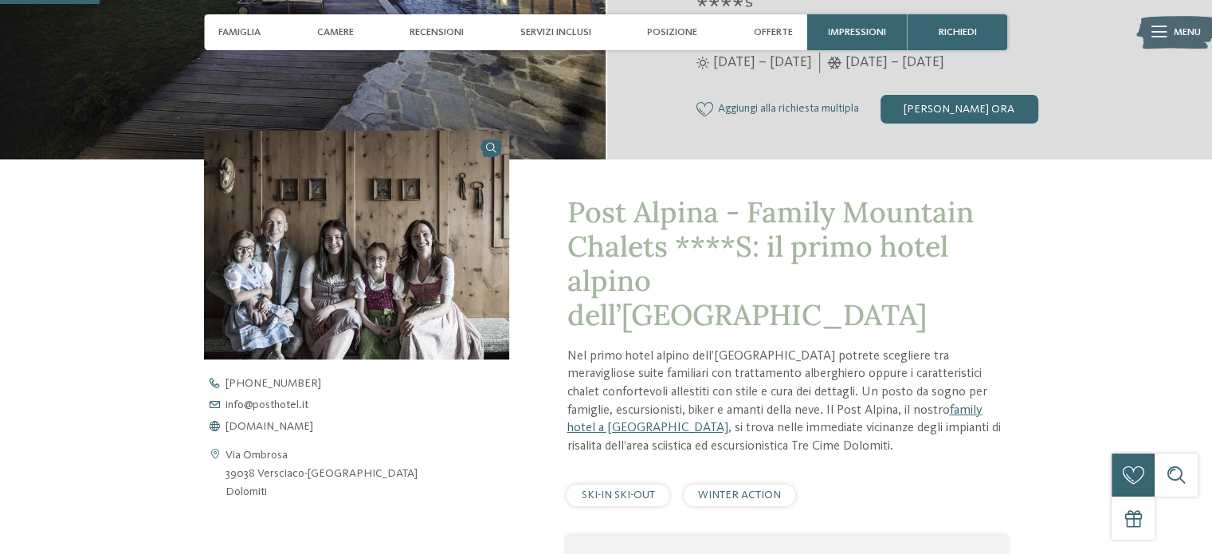
scroll to position [637, 0]
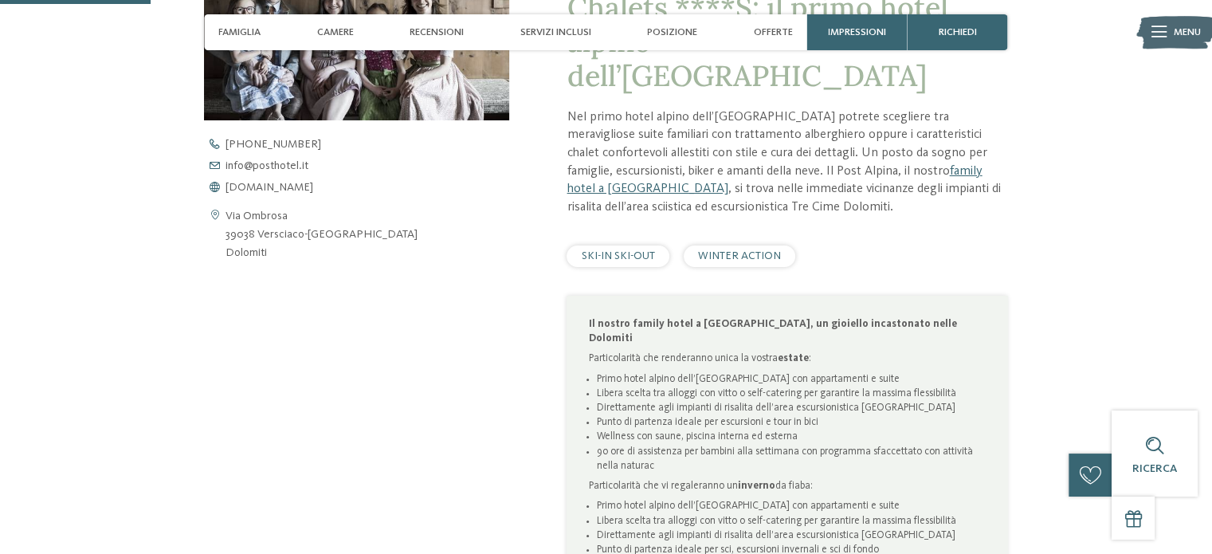
click at [1172, 34] on img at bounding box center [1175, 33] width 79 height 40
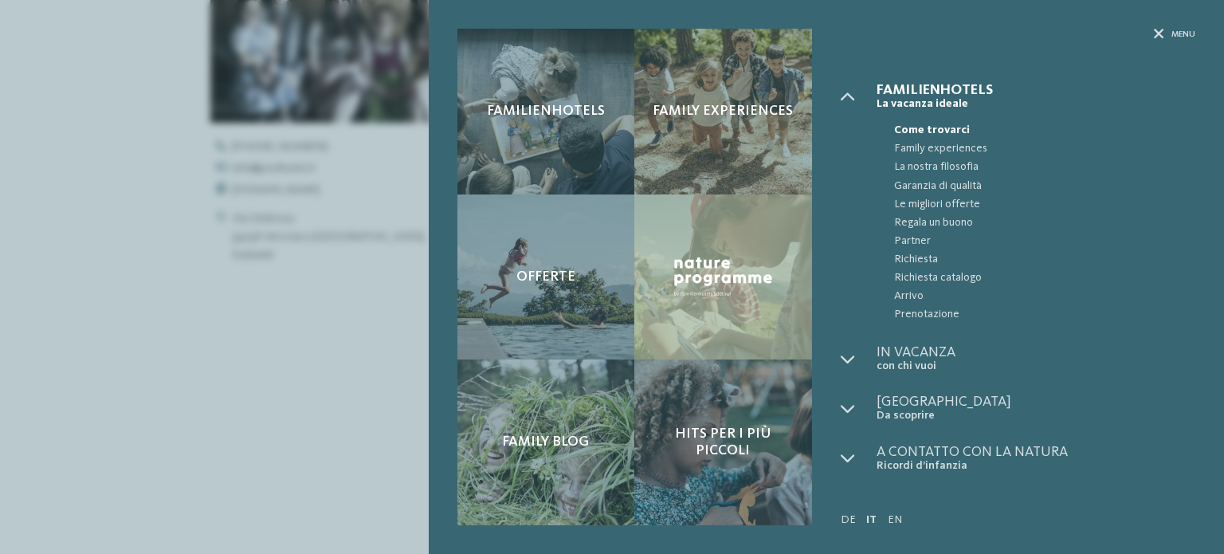
click at [1160, 26] on div "Familienhotels Family experiences" at bounding box center [826, 277] width 795 height 554
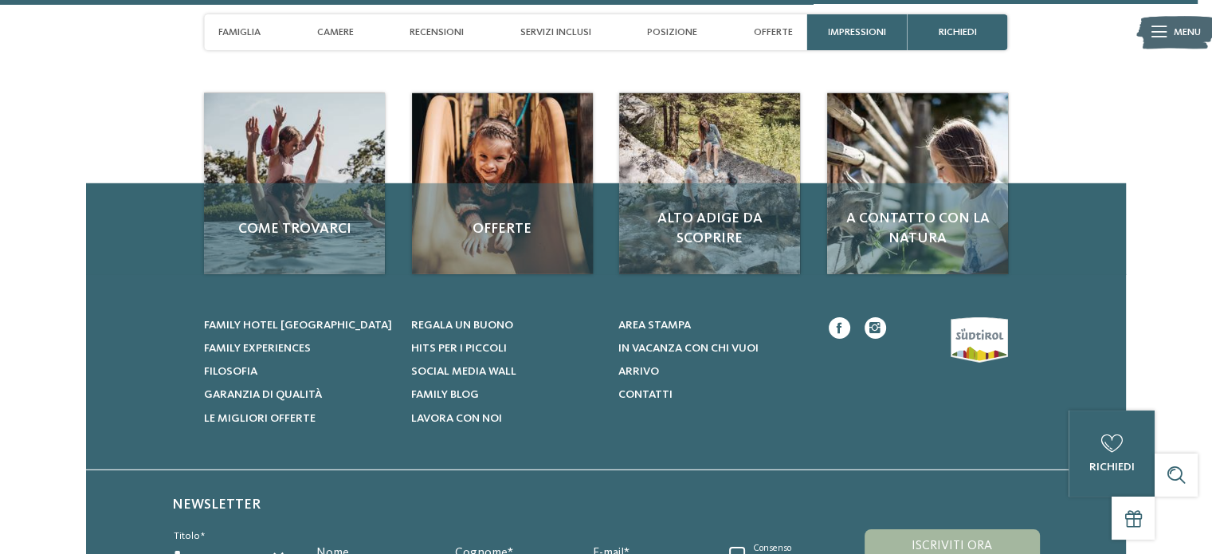
scroll to position [5100, 0]
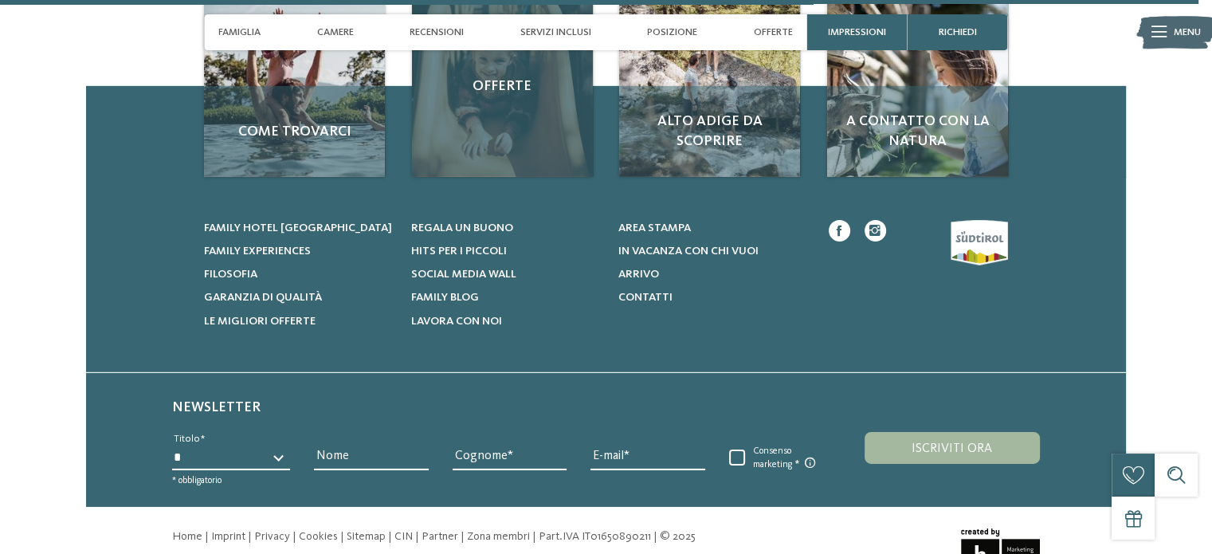
click at [500, 80] on div "Offerte" at bounding box center [502, 86] width 181 height 181
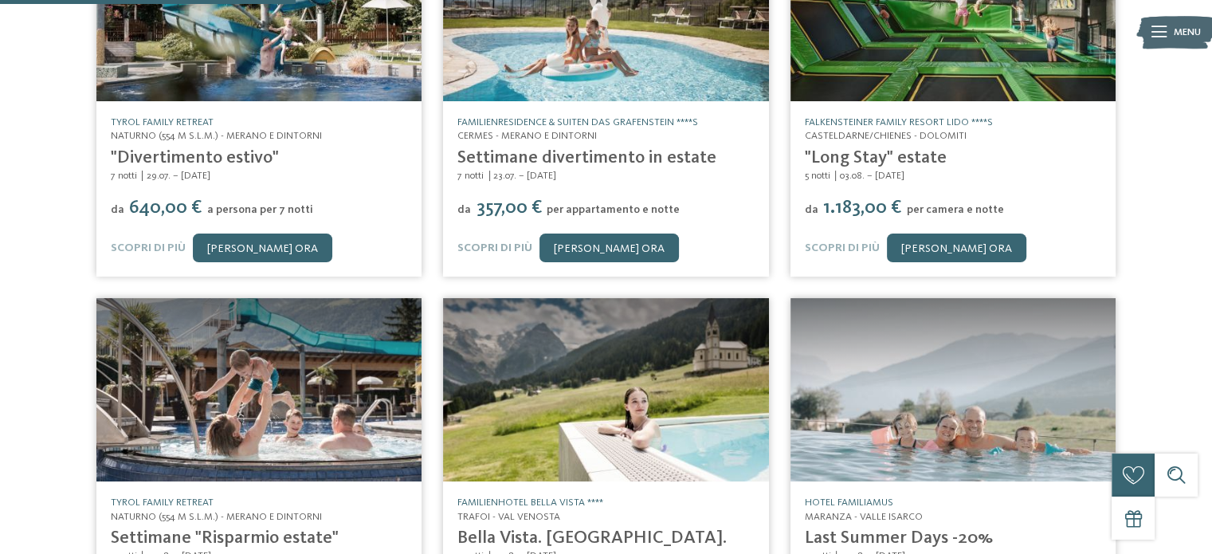
scroll to position [637, 0]
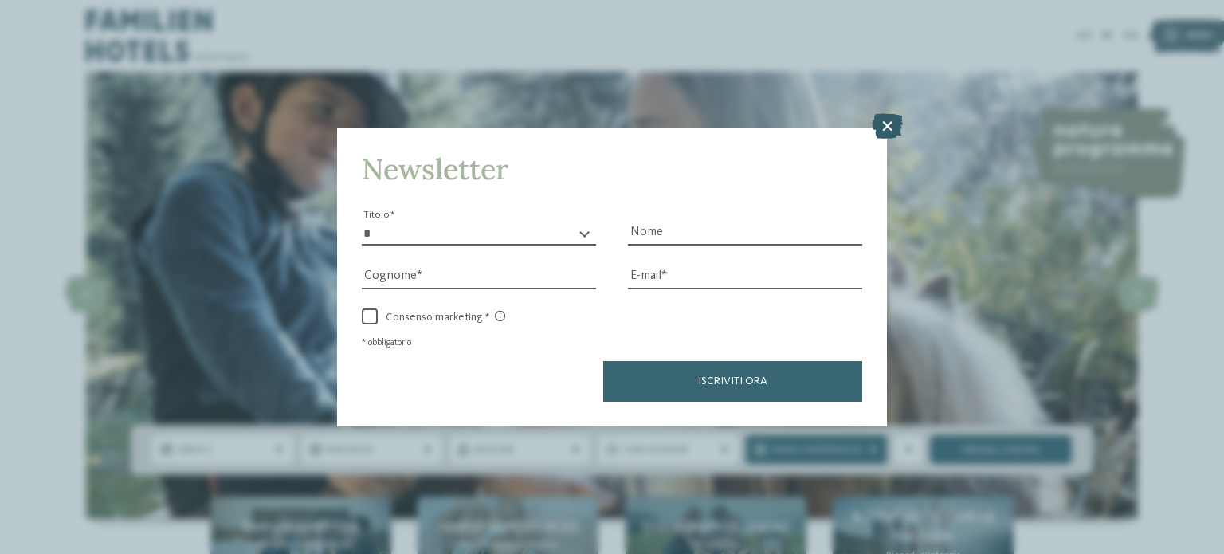
click at [887, 124] on icon at bounding box center [887, 125] width 31 height 25
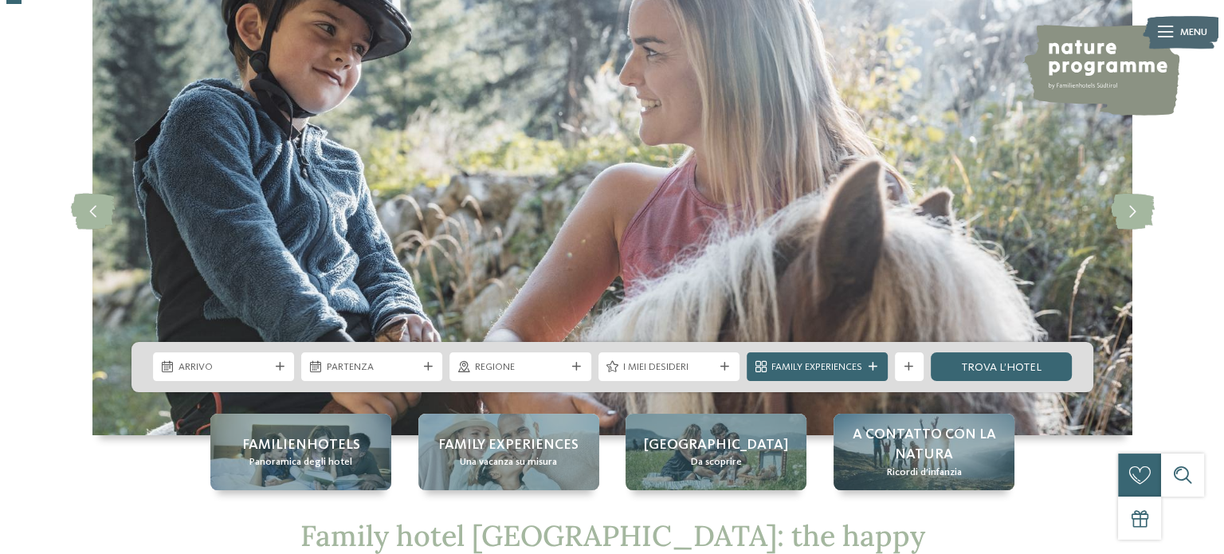
scroll to position [80, 0]
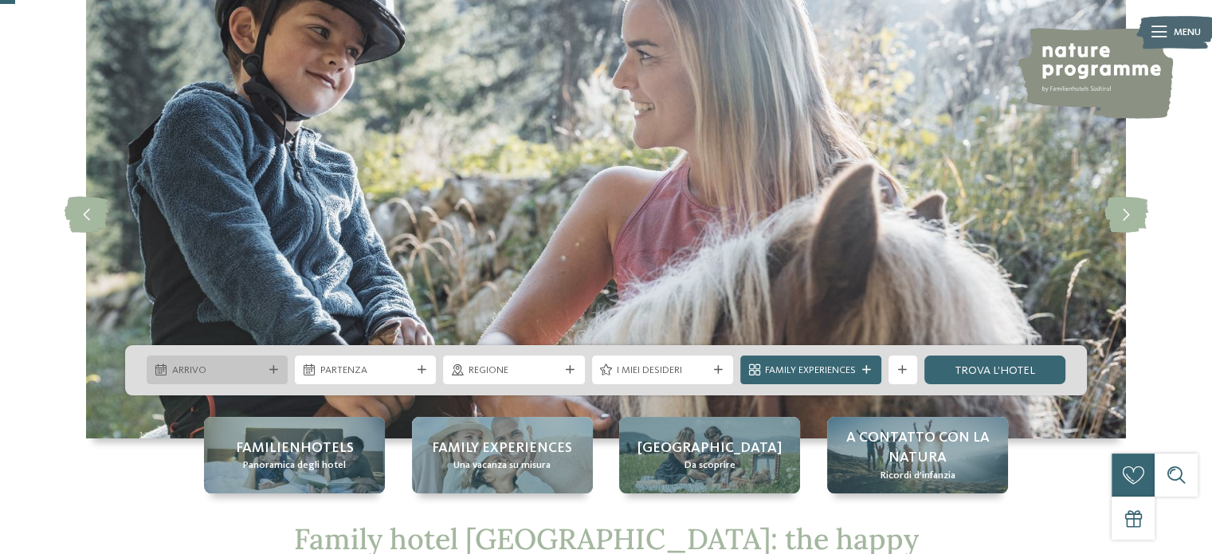
click at [233, 371] on span "Arrivo" at bounding box center [217, 370] width 91 height 14
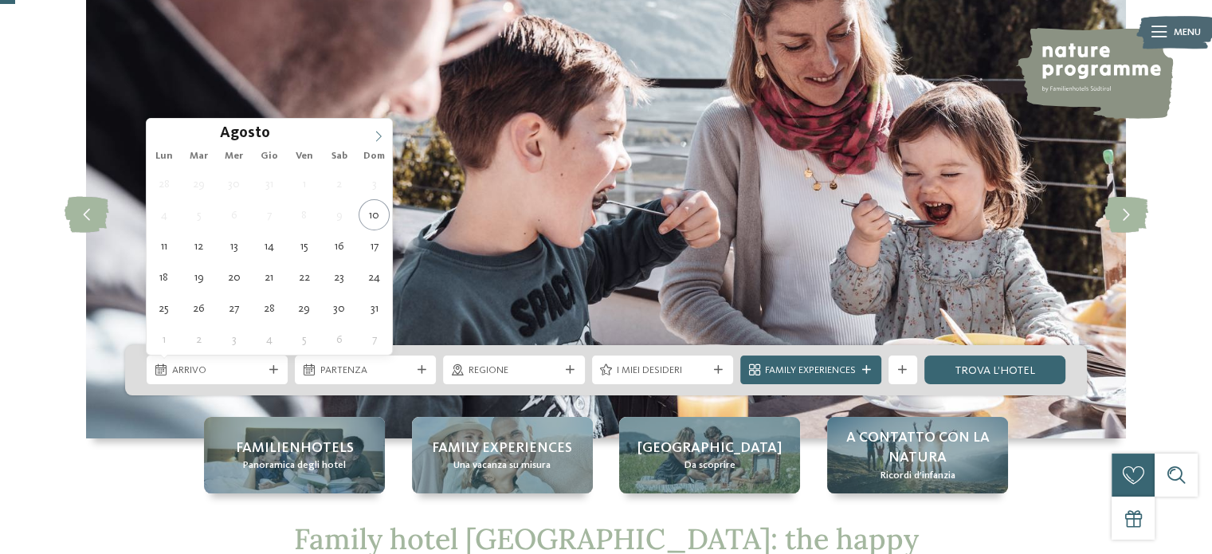
click at [378, 137] on icon at bounding box center [378, 136] width 11 height 11
type div "04.09.2025"
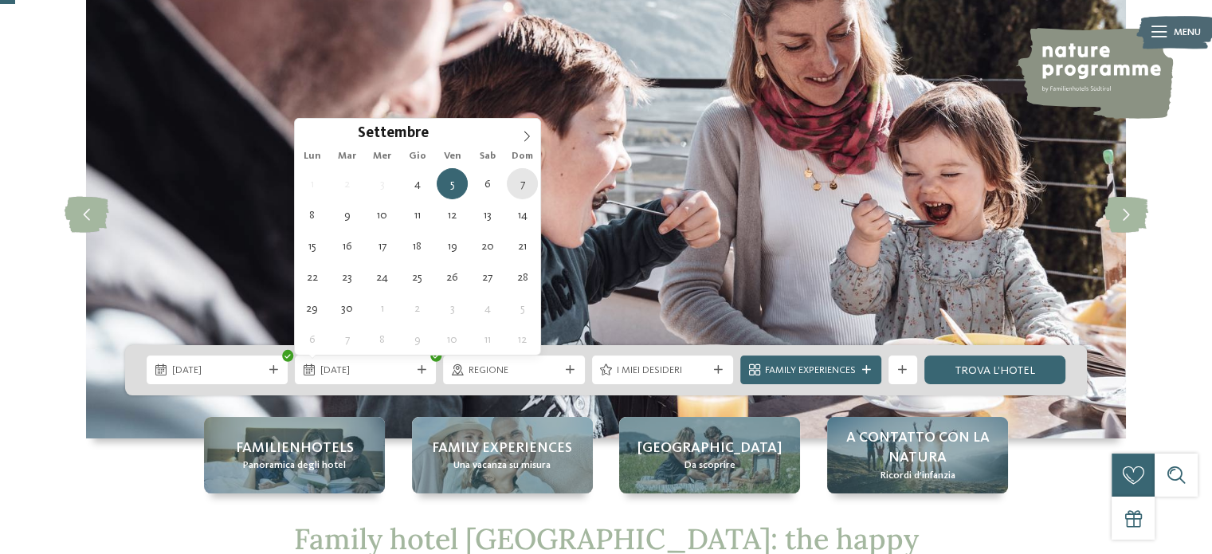
type div "07.09.2025"
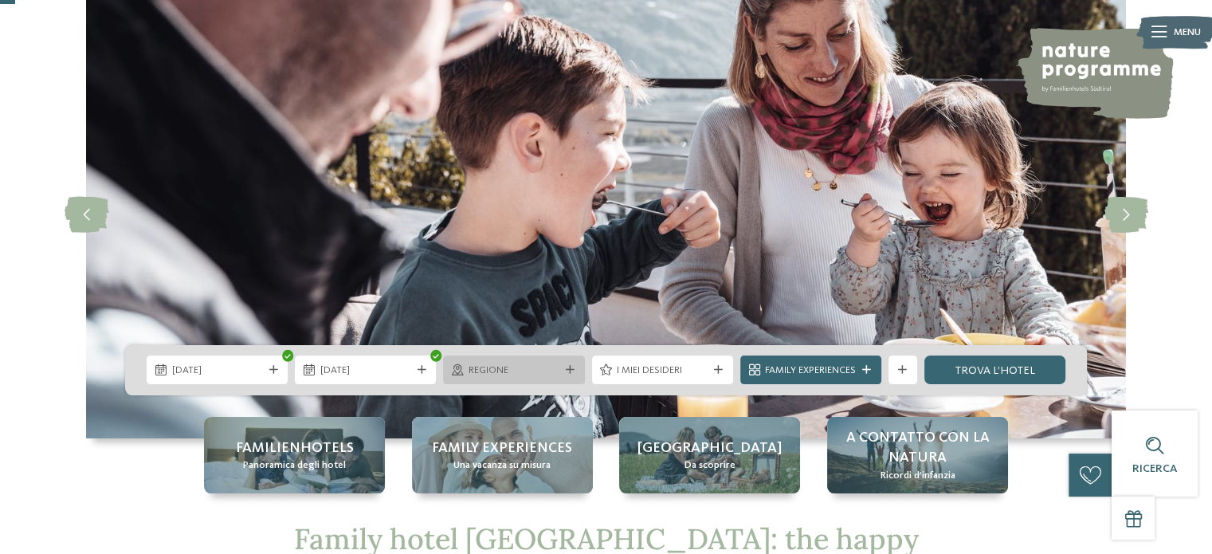
click at [523, 375] on span "Regione" at bounding box center [514, 370] width 91 height 14
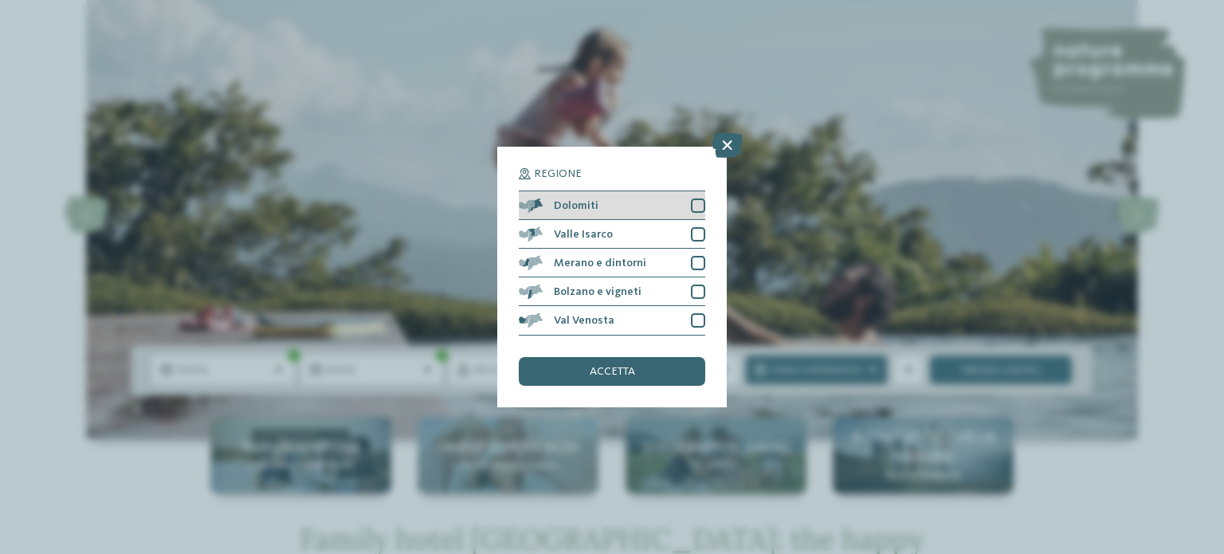
click at [703, 206] on div at bounding box center [698, 205] width 14 height 14
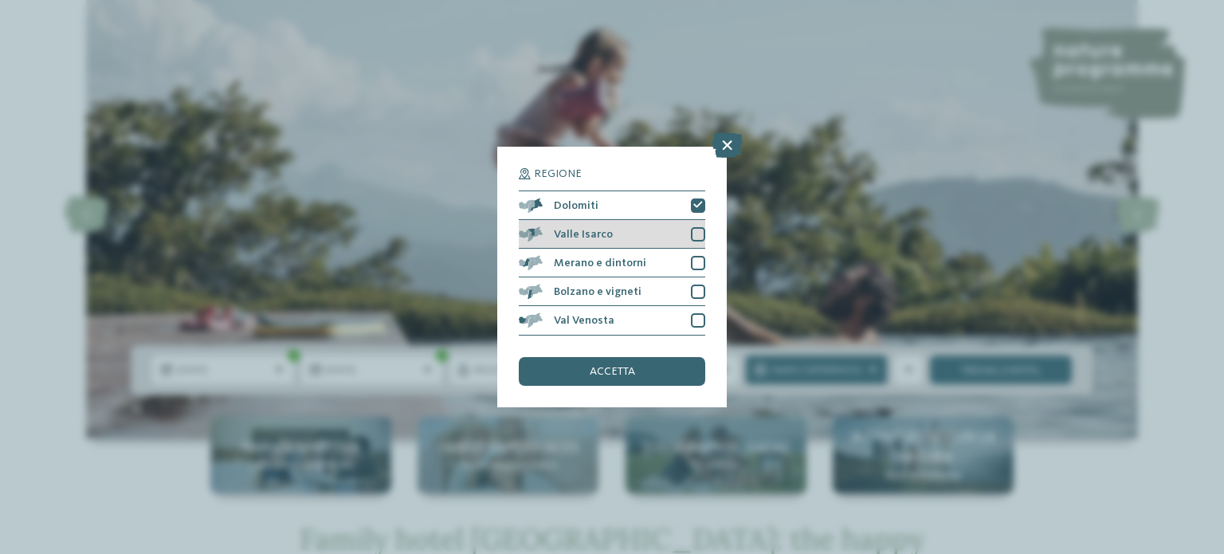
click at [692, 227] on div at bounding box center [698, 234] width 14 height 14
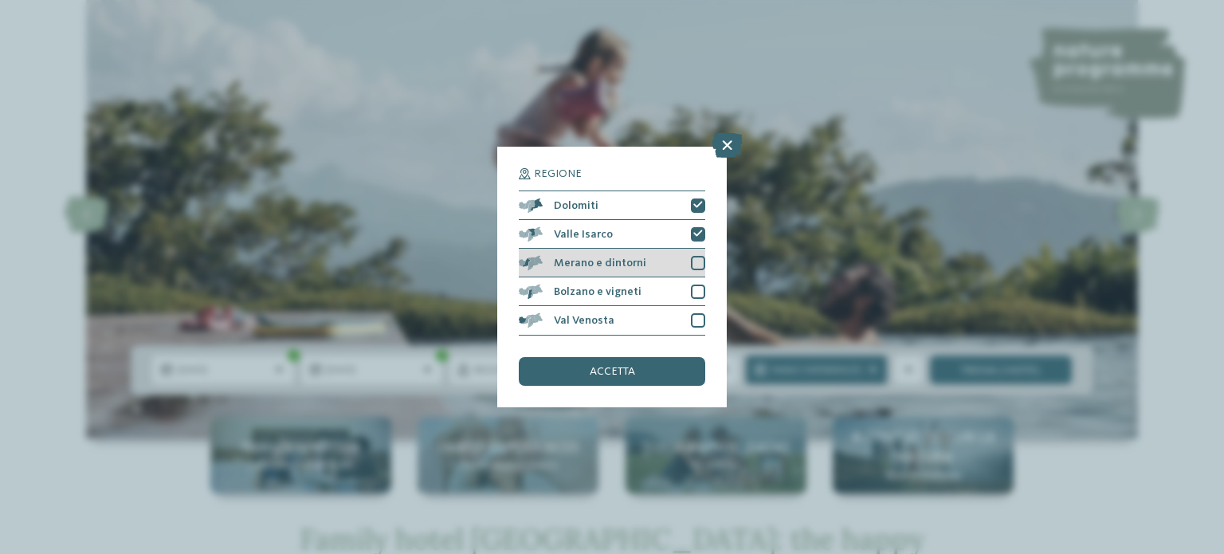
click at [700, 258] on div at bounding box center [698, 263] width 14 height 14
click at [692, 277] on div "Bolzano e vigneti" at bounding box center [612, 291] width 186 height 29
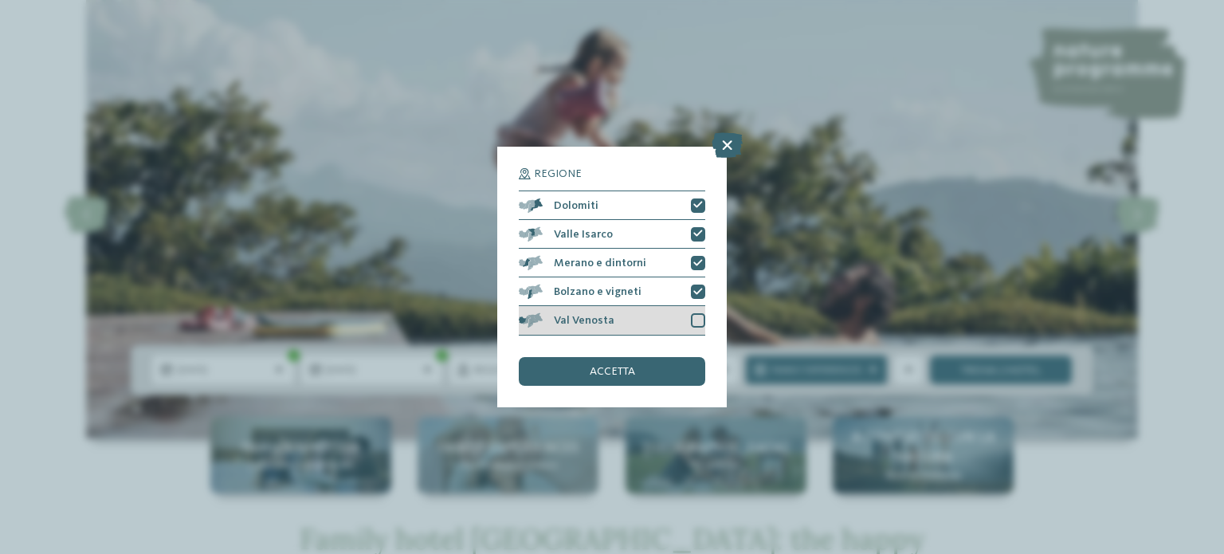
click at [696, 315] on div at bounding box center [698, 320] width 14 height 14
click at [647, 360] on div "accetta" at bounding box center [612, 371] width 186 height 29
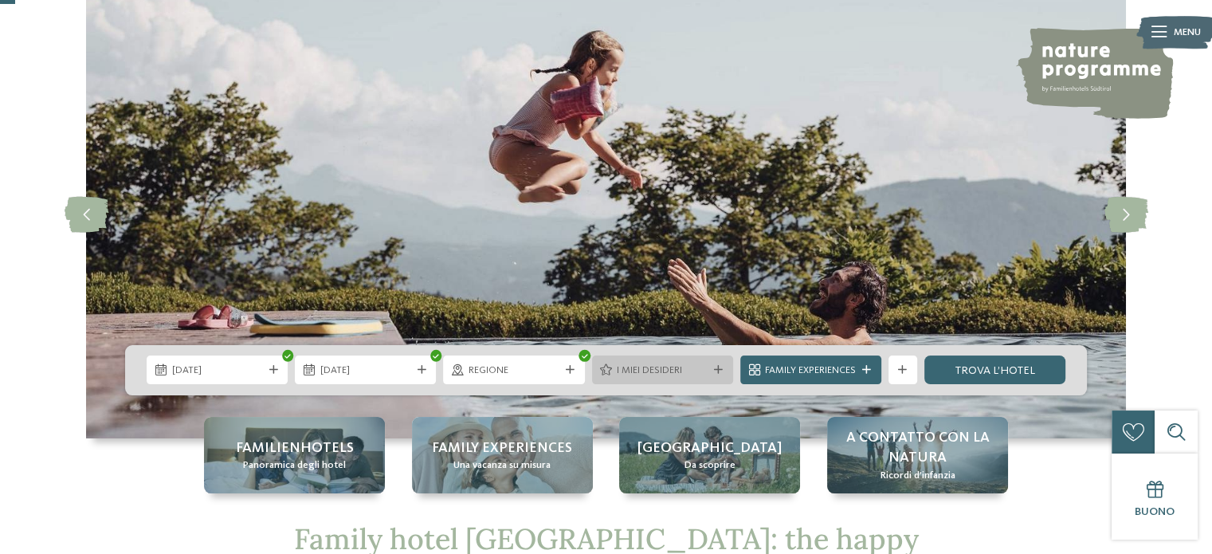
click at [685, 377] on span "I miei desideri" at bounding box center [662, 370] width 91 height 14
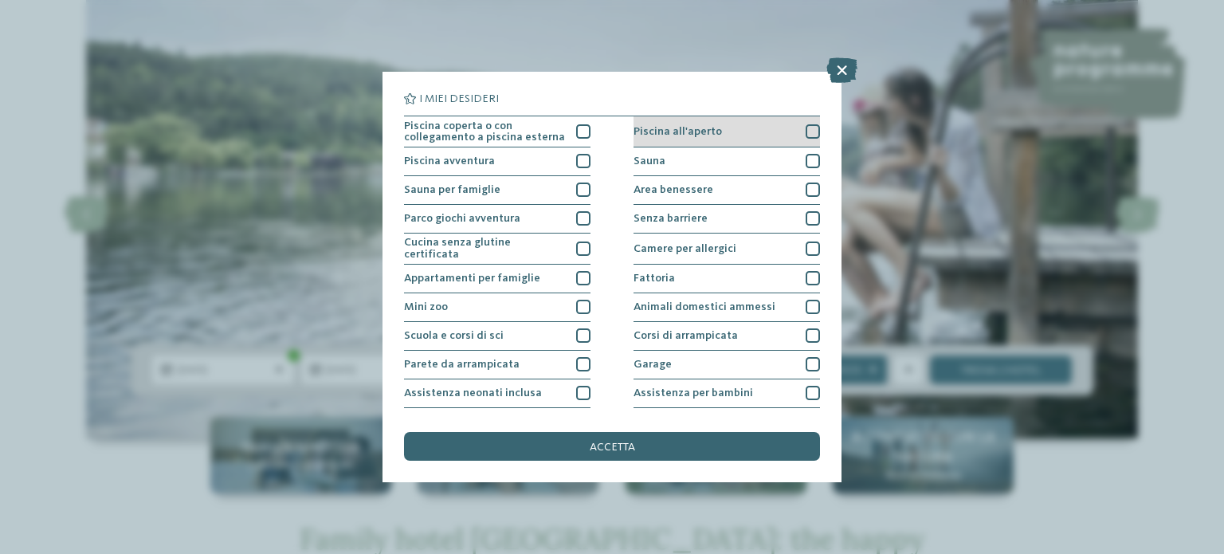
click at [809, 131] on div at bounding box center [813, 131] width 14 height 14
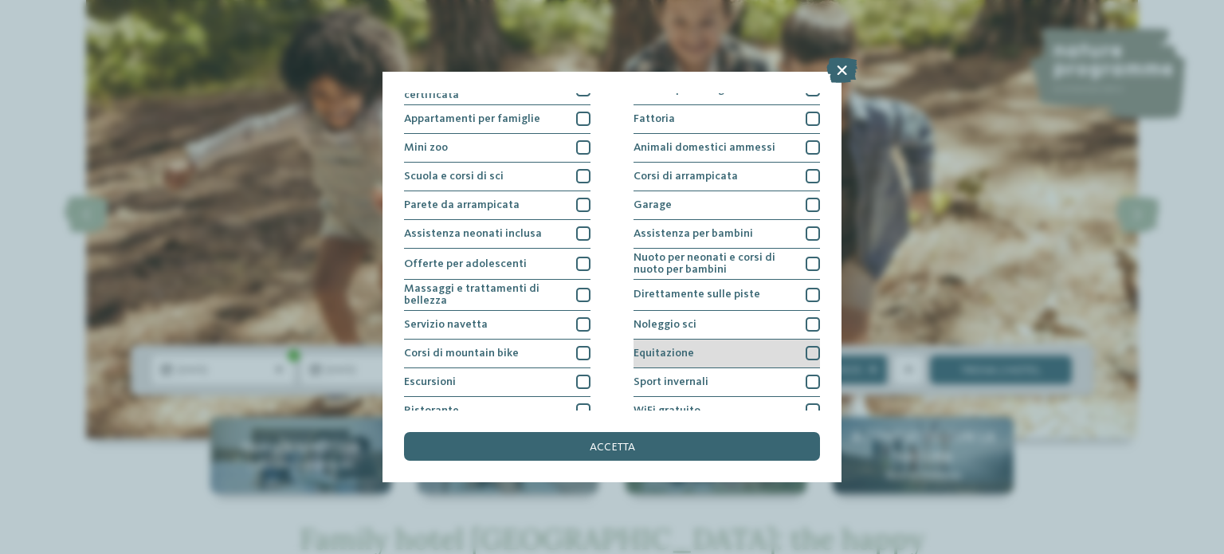
scroll to position [200, 0]
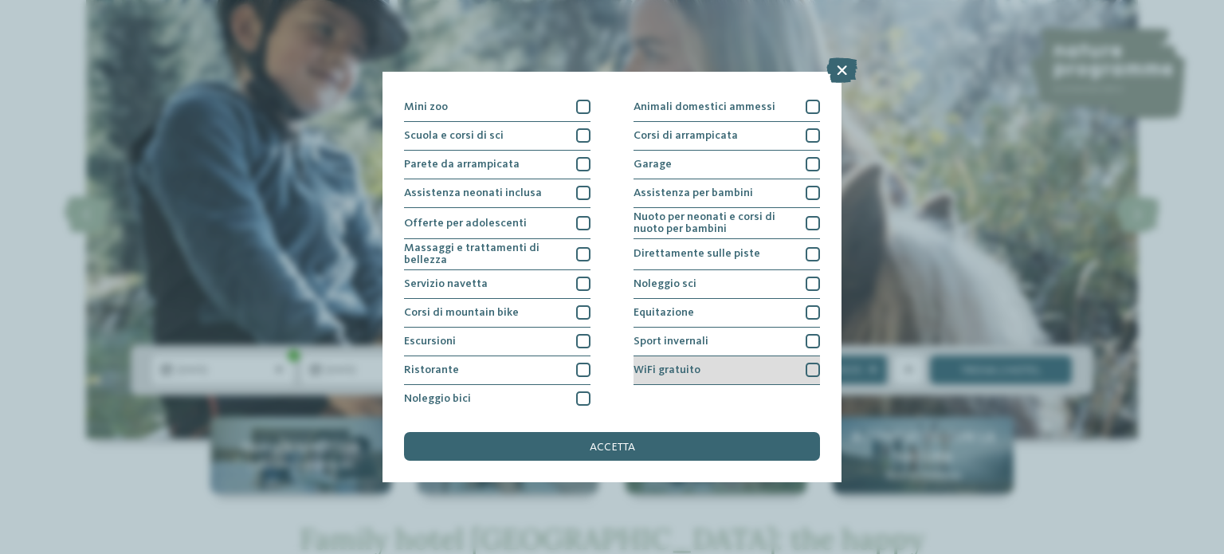
click at [806, 366] on div at bounding box center [813, 370] width 14 height 14
click at [589, 362] on div "Piscina coperta o con collegamento a piscina esterna Piscina all'aperto Piscina…" at bounding box center [612, 165] width 416 height 498
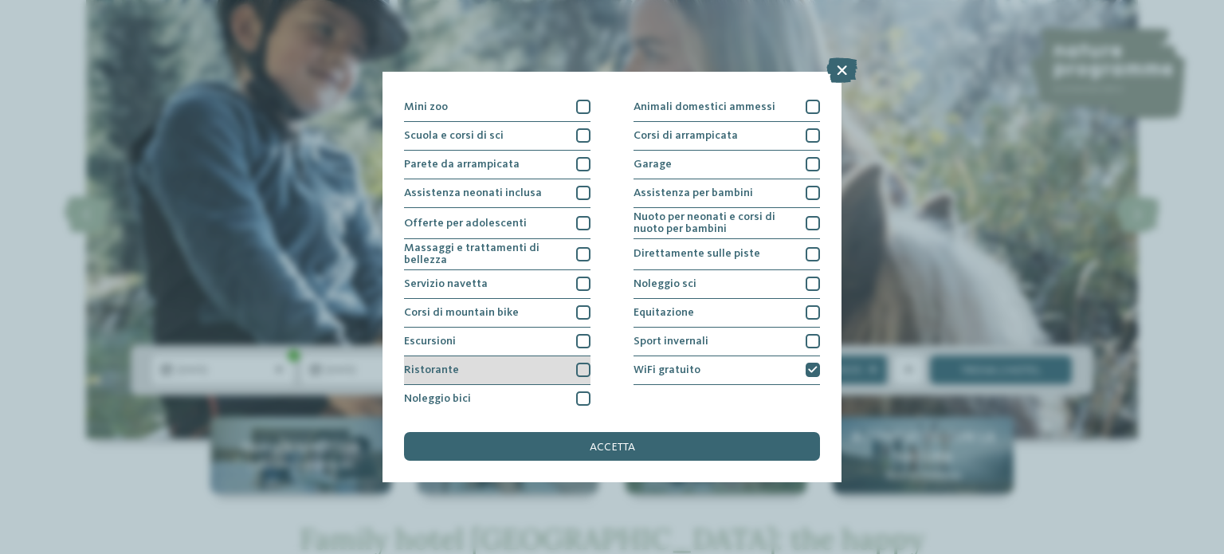
click at [579, 367] on div at bounding box center [583, 370] width 14 height 14
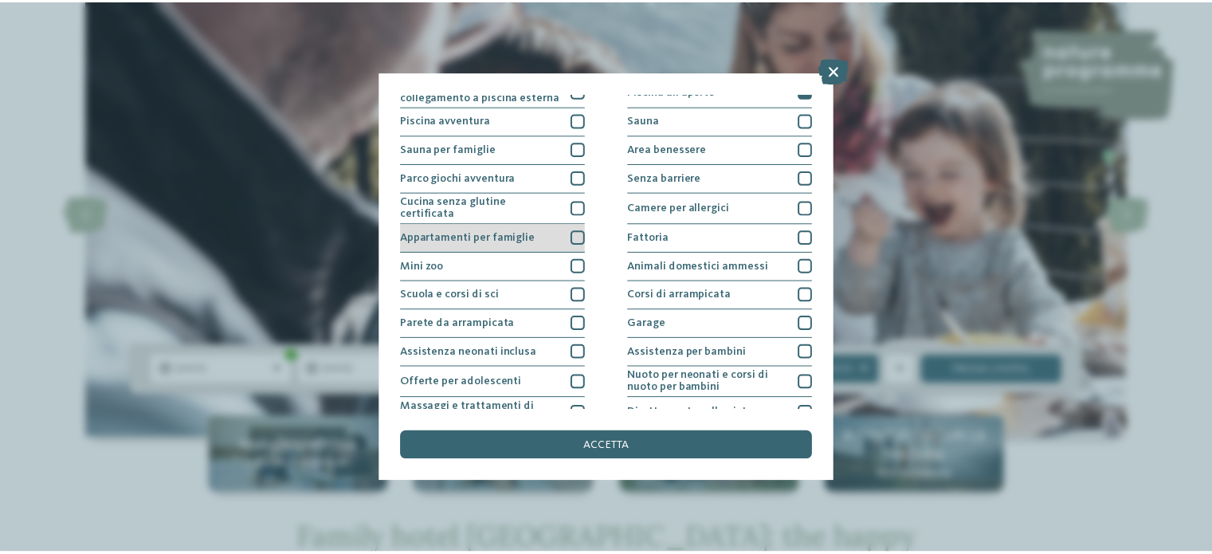
scroll to position [0, 0]
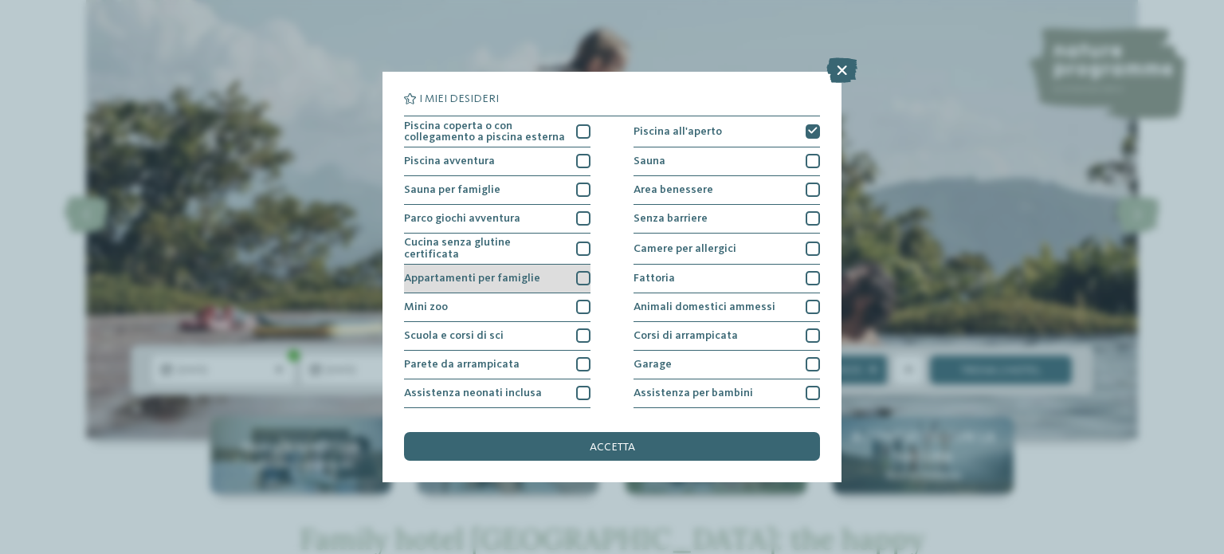
click at [576, 274] on div at bounding box center [583, 278] width 14 height 14
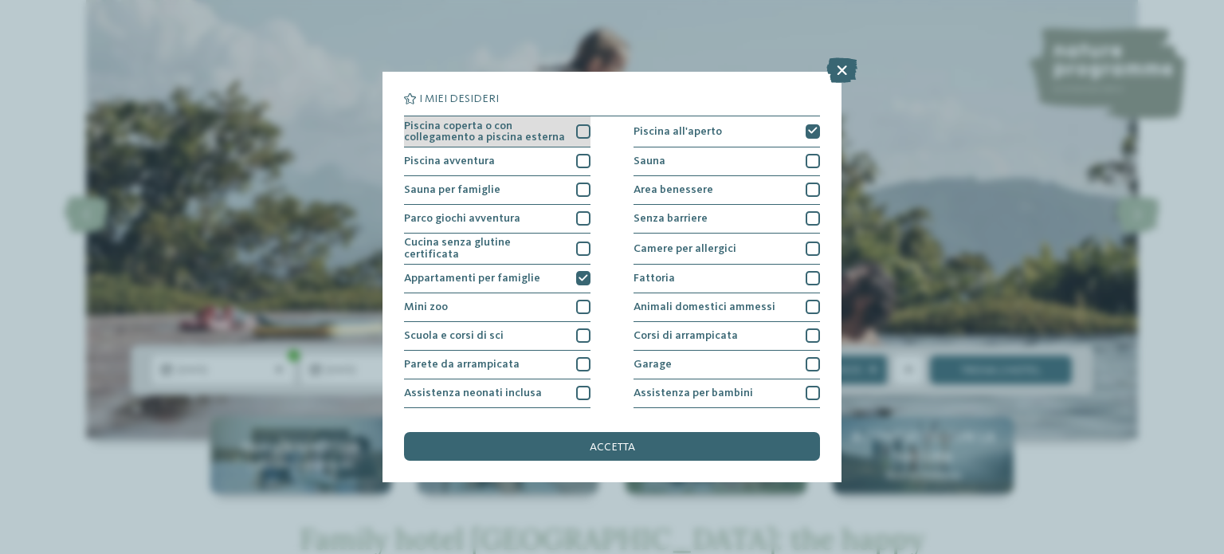
click at [580, 132] on div at bounding box center [583, 131] width 14 height 14
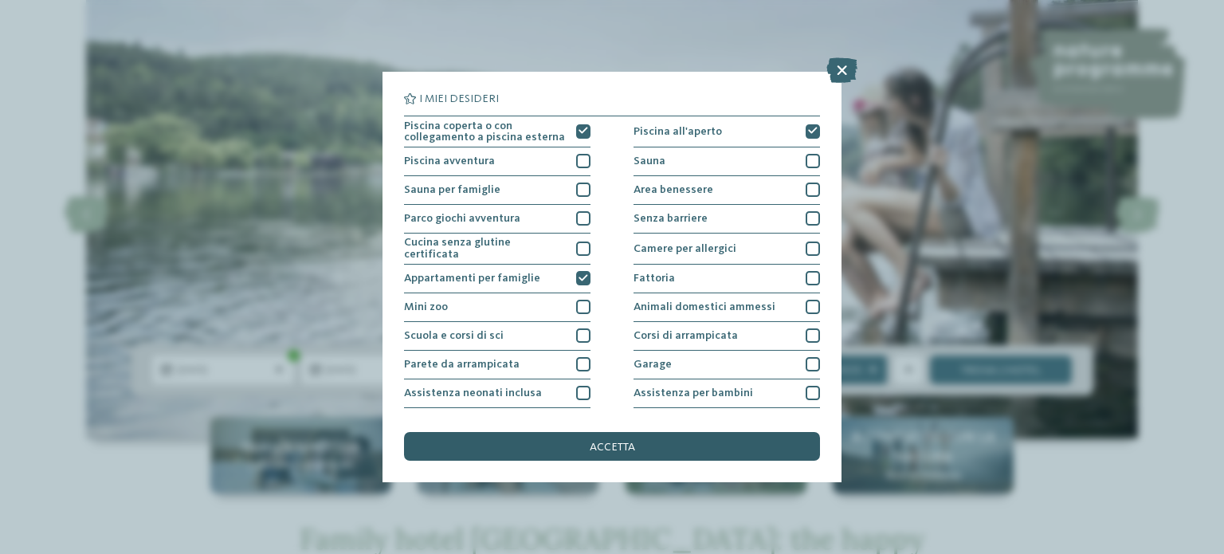
click at [642, 449] on div "accetta" at bounding box center [612, 446] width 416 height 29
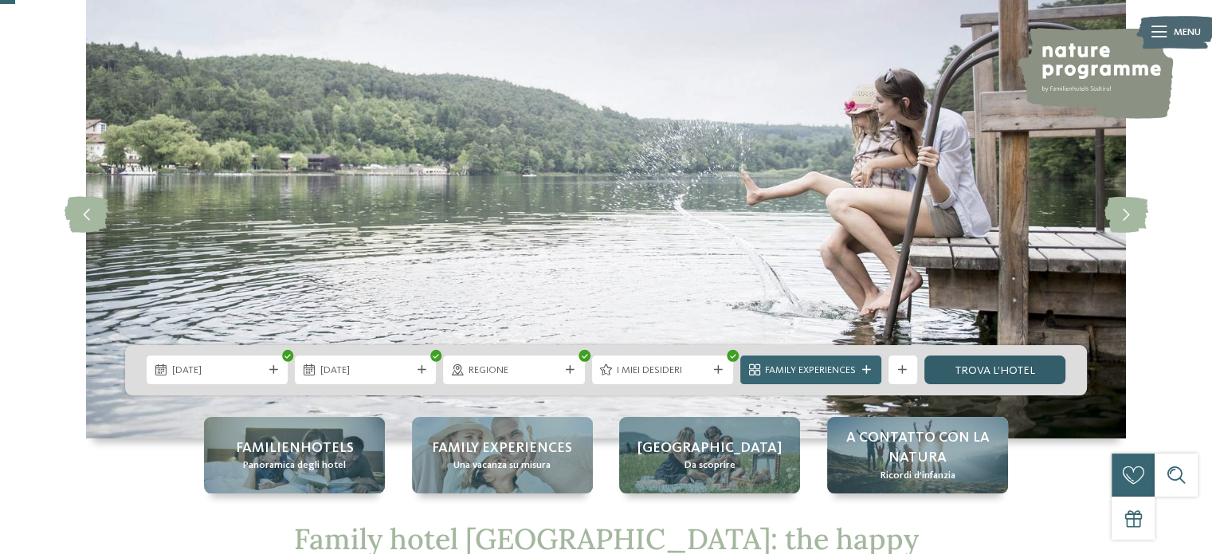
click at [931, 373] on link "trova l’hotel" at bounding box center [994, 369] width 141 height 29
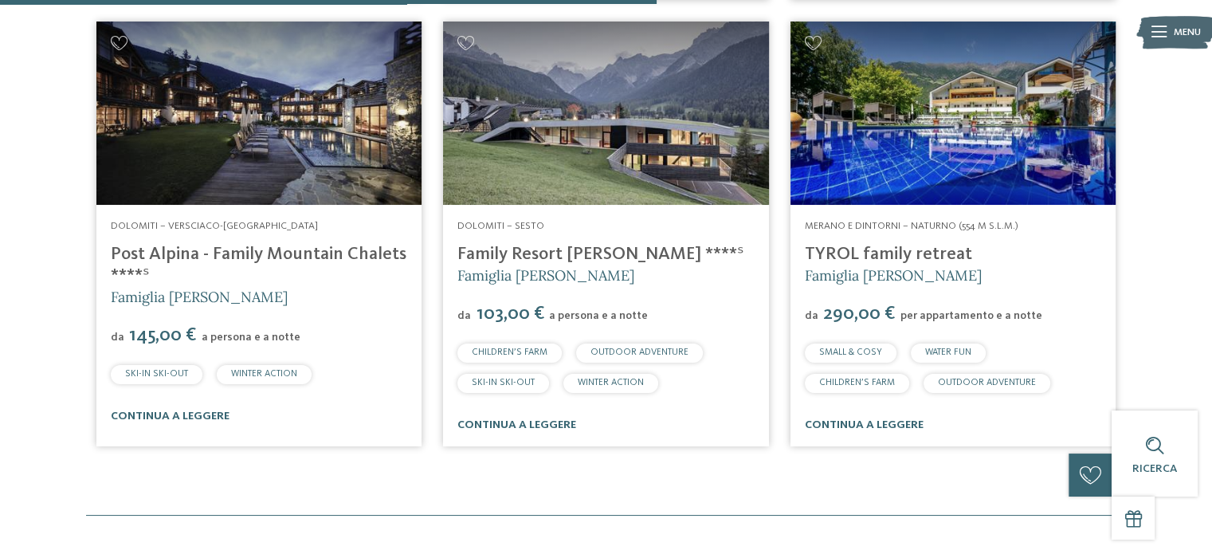
scroll to position [1195, 0]
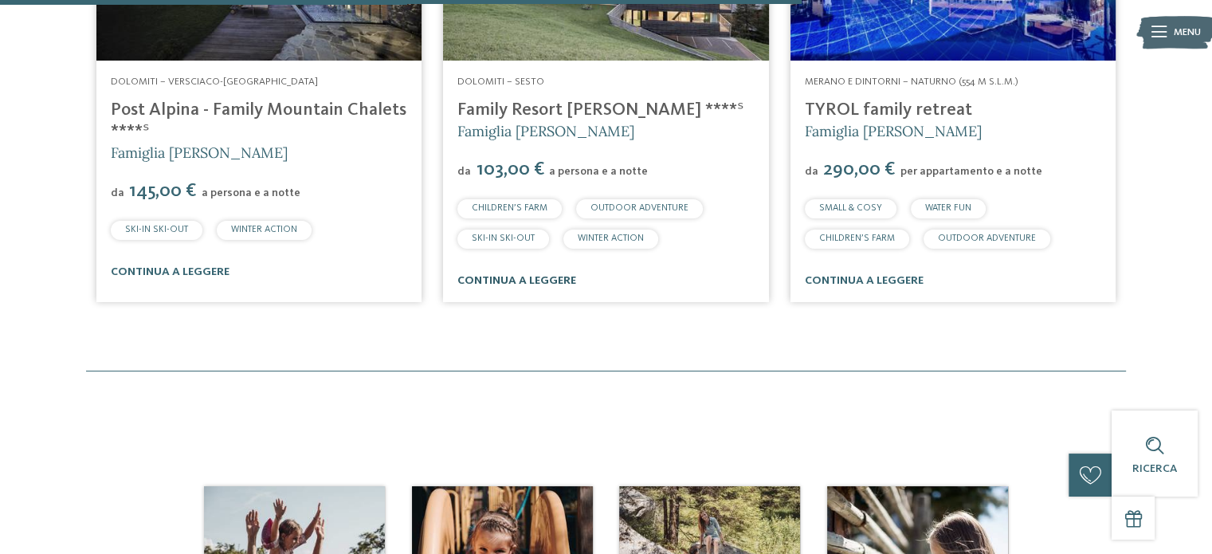
click at [522, 276] on link "continua a leggere" at bounding box center [516, 280] width 119 height 11
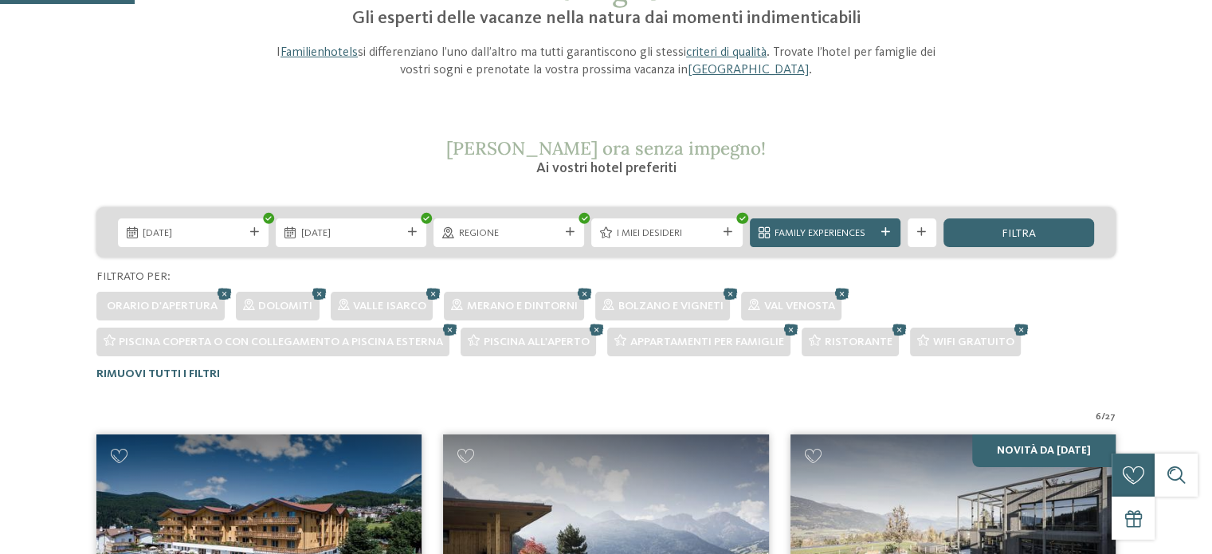
scroll to position [239, 0]
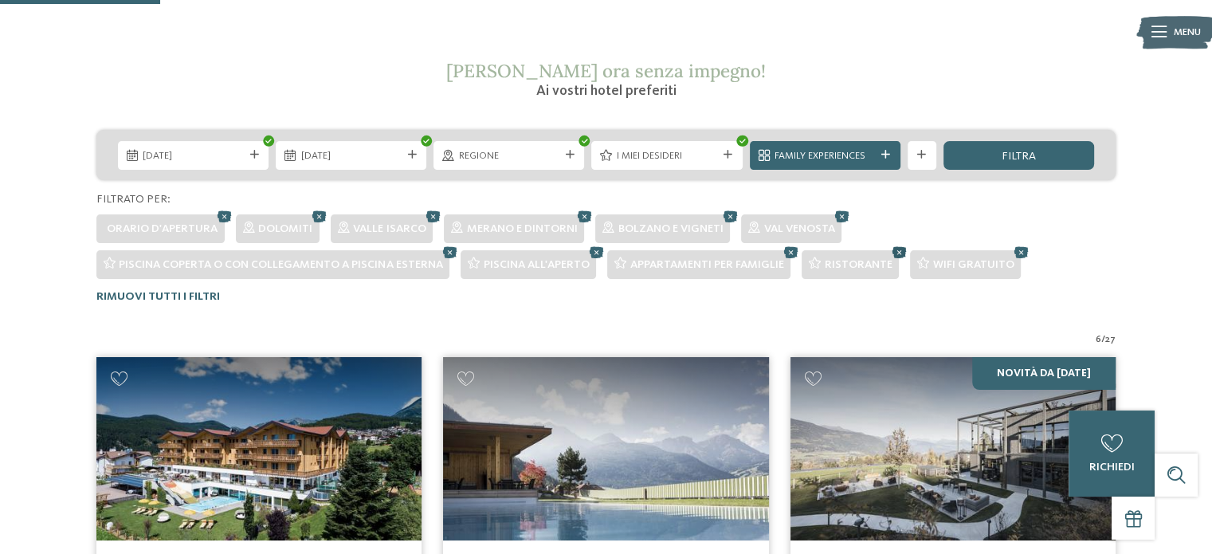
click at [896, 251] on icon at bounding box center [899, 251] width 22 height 19
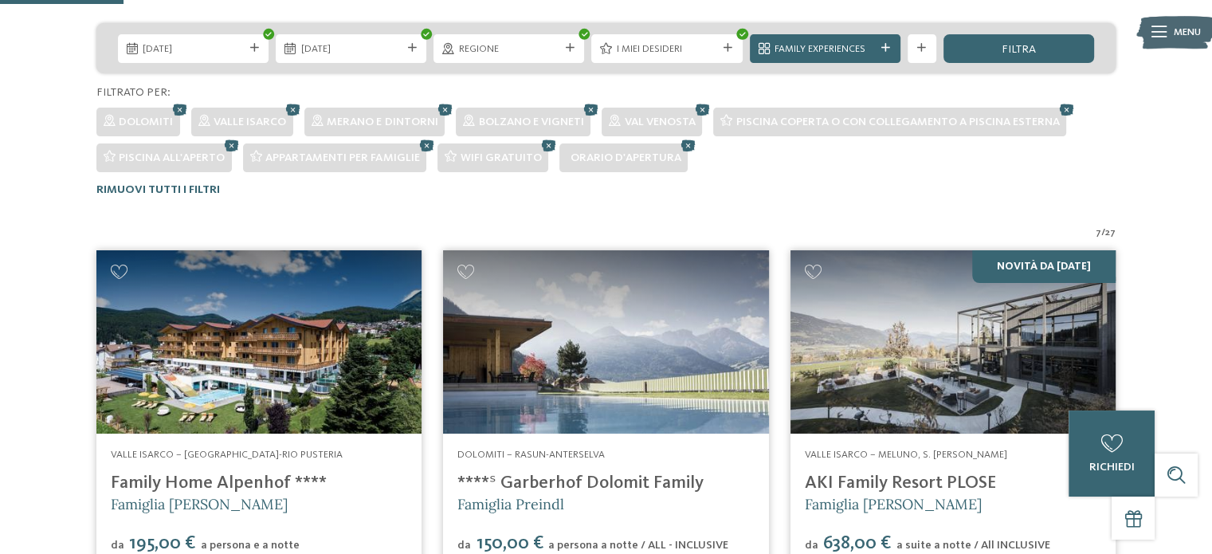
scroll to position [178, 0]
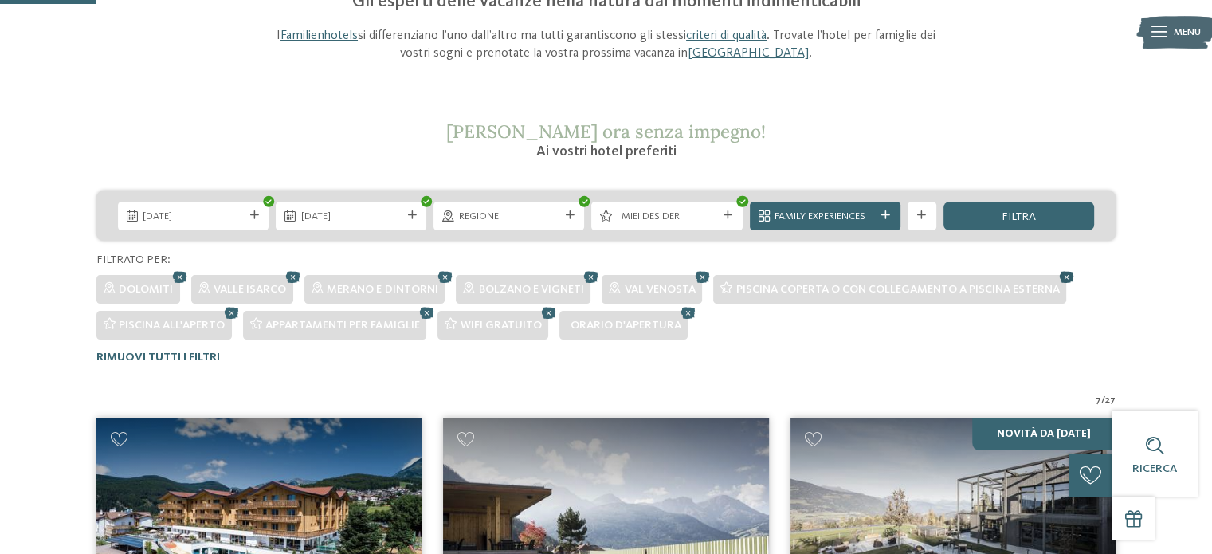
click at [1069, 277] on icon at bounding box center [1067, 276] width 22 height 19
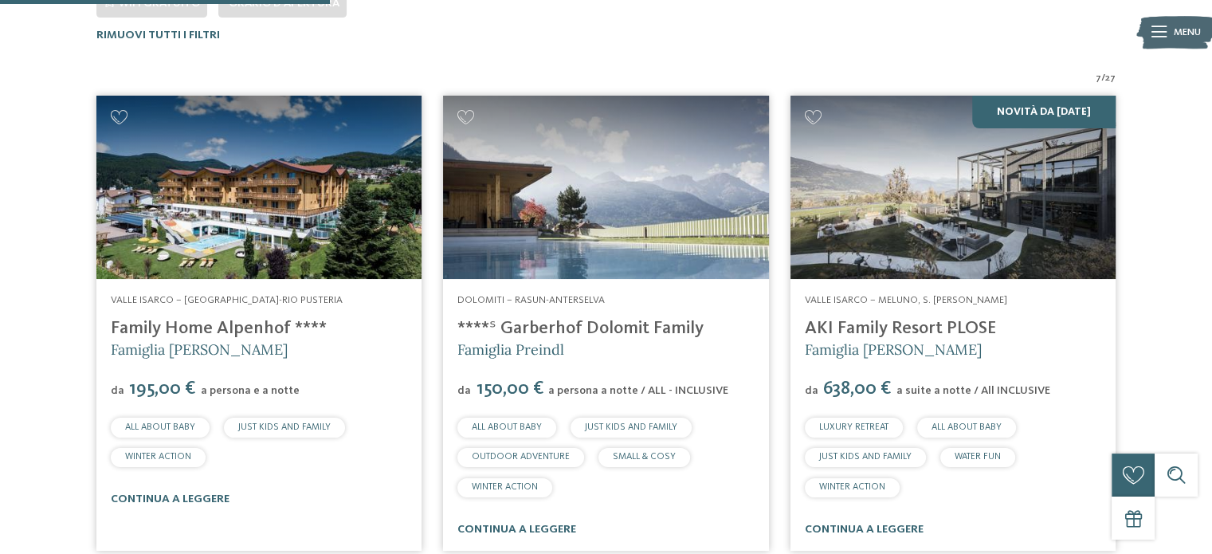
scroll to position [497, 0]
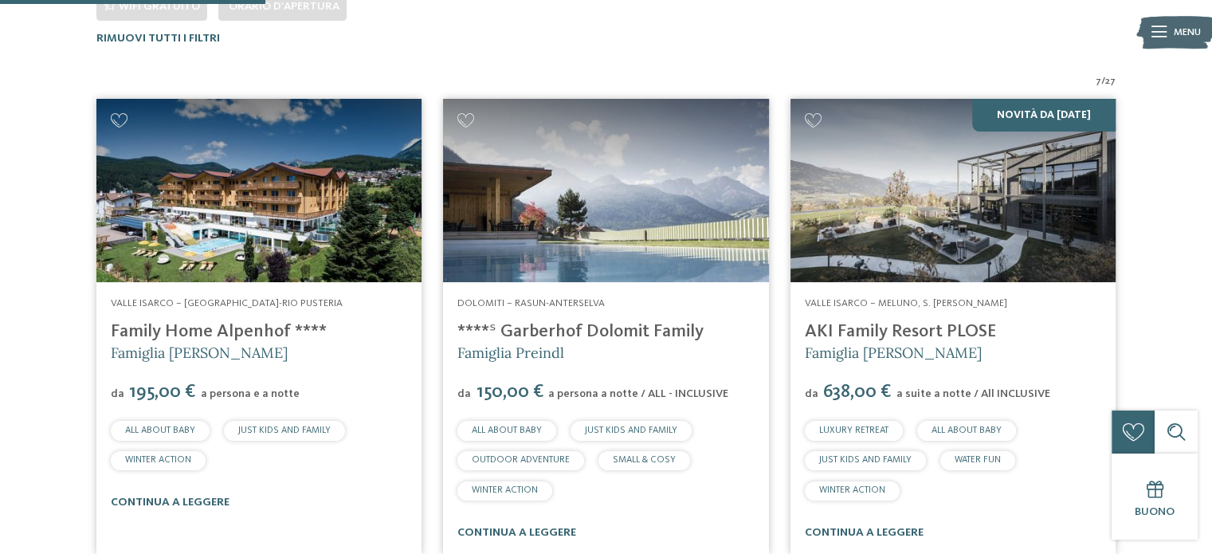
drag, startPoint x: 996, startPoint y: 330, endPoint x: 800, endPoint y: 324, distance: 196.1
click at [800, 324] on div "Valle Isarco – Meluno, S. Andrea Bressanone AKI Family Resort PLOSE Famiglia Sa…" at bounding box center [952, 418] width 325 height 272
copy link "AKI Family Resort PLOSE"
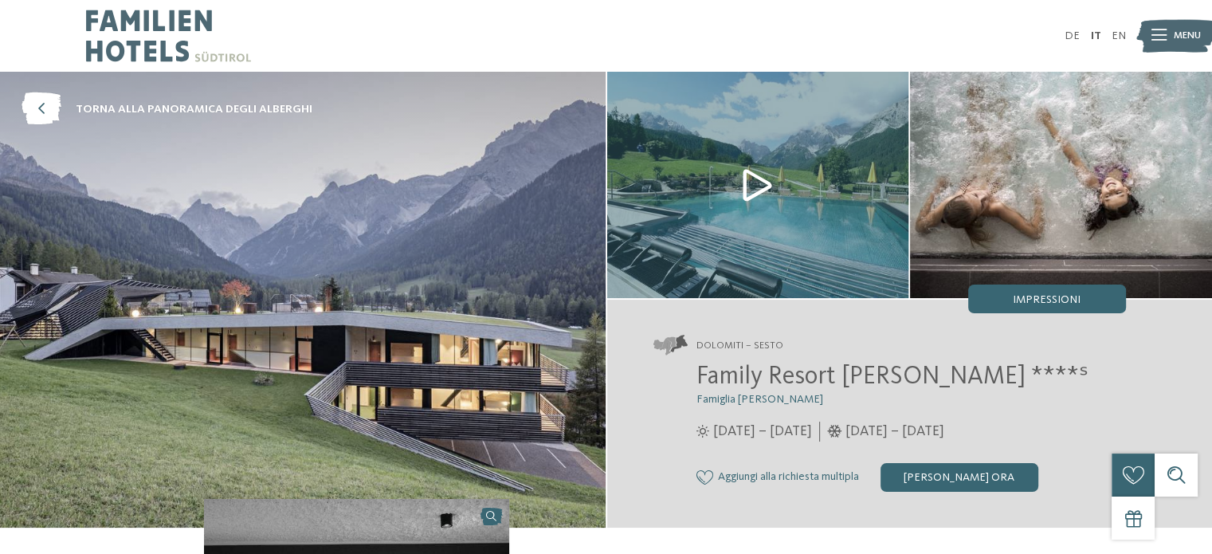
click at [755, 182] on img at bounding box center [758, 185] width 302 height 226
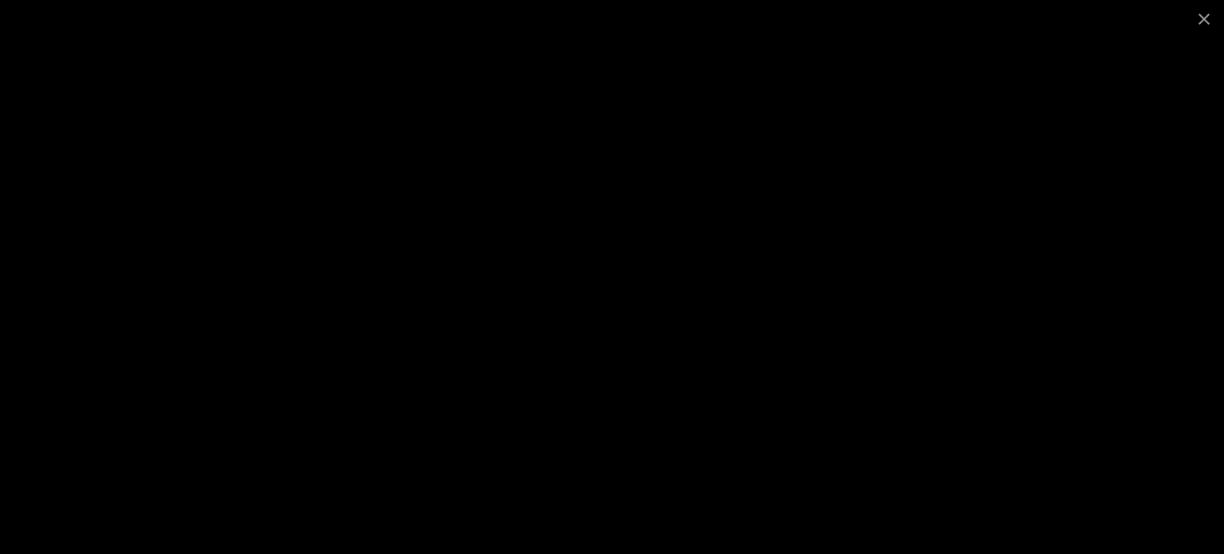
drag, startPoint x: 1202, startPoint y: 12, endPoint x: 988, endPoint y: 114, distance: 237.4
click at [1202, 12] on span at bounding box center [1204, 18] width 40 height 37
